Goal: Information Seeking & Learning: Learn about a topic

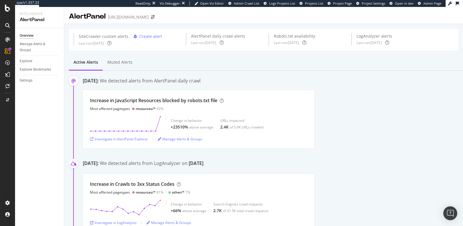
click at [129, 137] on div "Investigate in AlertPanel Explorer" at bounding box center [119, 139] width 58 height 5
click at [124, 139] on div "Investigate in AlertPanel Explorer" at bounding box center [119, 139] width 58 height 5
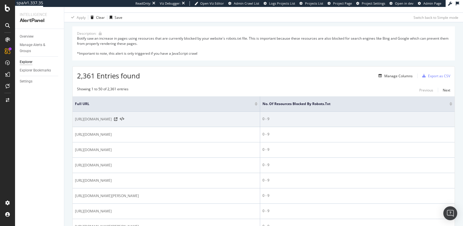
scroll to position [16, 0]
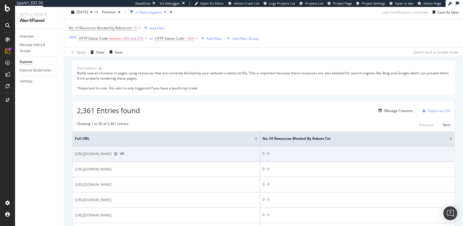
click at [117, 153] on icon at bounding box center [115, 153] width 3 height 3
drag, startPoint x: 152, startPoint y: 154, endPoint x: 75, endPoint y: 152, distance: 77.8
click at [75, 152] on div "https://sproutsocial.com/insights/video/page/3/" at bounding box center [166, 154] width 183 height 6
copy span "https://sproutsocial.com/insights/video/page/3/"
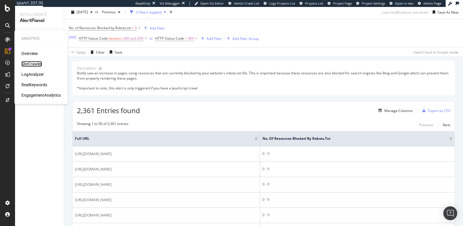
click at [35, 65] on div "SiteCrawler" at bounding box center [31, 64] width 21 height 6
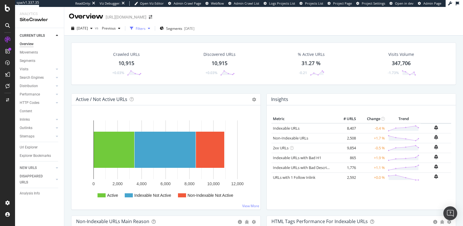
click at [148, 27] on div "Filters" at bounding box center [140, 28] width 25 height 9
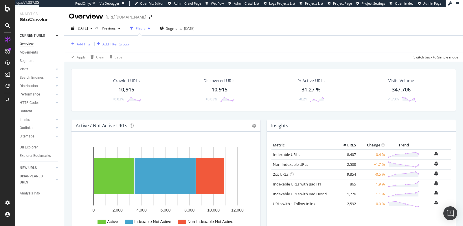
click at [86, 44] on div "Add Filter" at bounding box center [84, 44] width 15 height 5
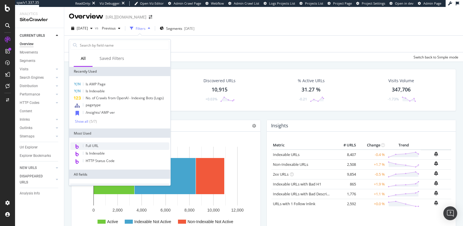
click at [102, 145] on div "Full URL" at bounding box center [119, 146] width 99 height 8
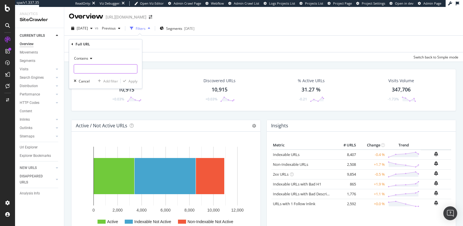
click at [83, 68] on input "text" at bounding box center [105, 68] width 63 height 9
paste input "https://sproutsocial.com/insights/video/page/3/"
type input "https://sproutsocial.com/insights/video/page/3/"
click at [131, 80] on div "Apply" at bounding box center [132, 81] width 9 height 5
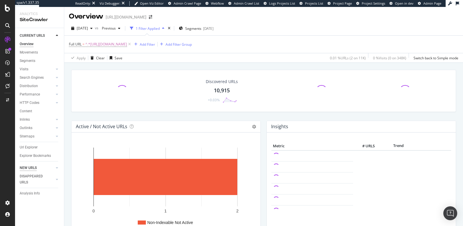
click at [26, 168] on div "NEW URLS" at bounding box center [28, 168] width 17 height 6
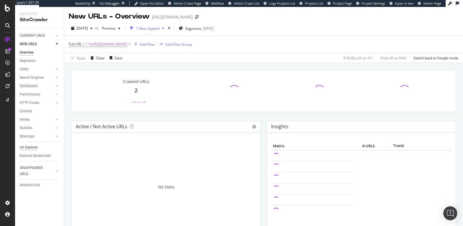
click at [25, 146] on div "Url Explorer" at bounding box center [29, 147] width 18 height 6
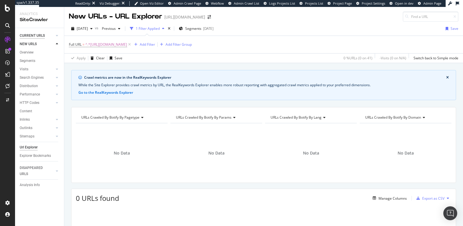
click at [28, 37] on div "CURRENT URLS" at bounding box center [32, 36] width 25 height 6
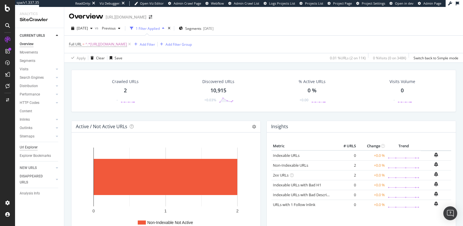
click at [28, 145] on div "Url Explorer" at bounding box center [29, 147] width 18 height 6
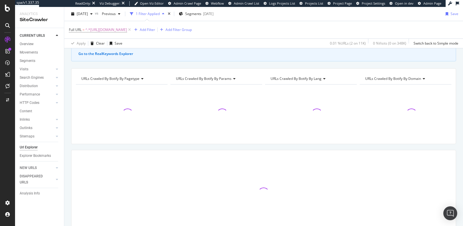
scroll to position [40, 0]
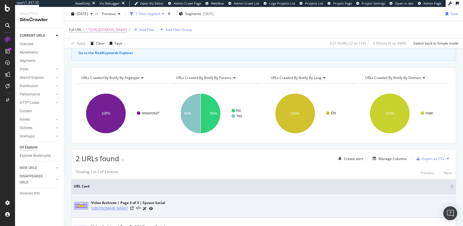
click at [128, 207] on link "https://sproutsocial.com/insights/video/page/3/" at bounding box center [109, 208] width 37 height 6
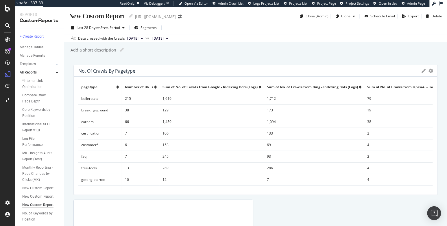
scroll to position [55, 0]
